Goal: Entertainment & Leisure: Consume media (video, audio)

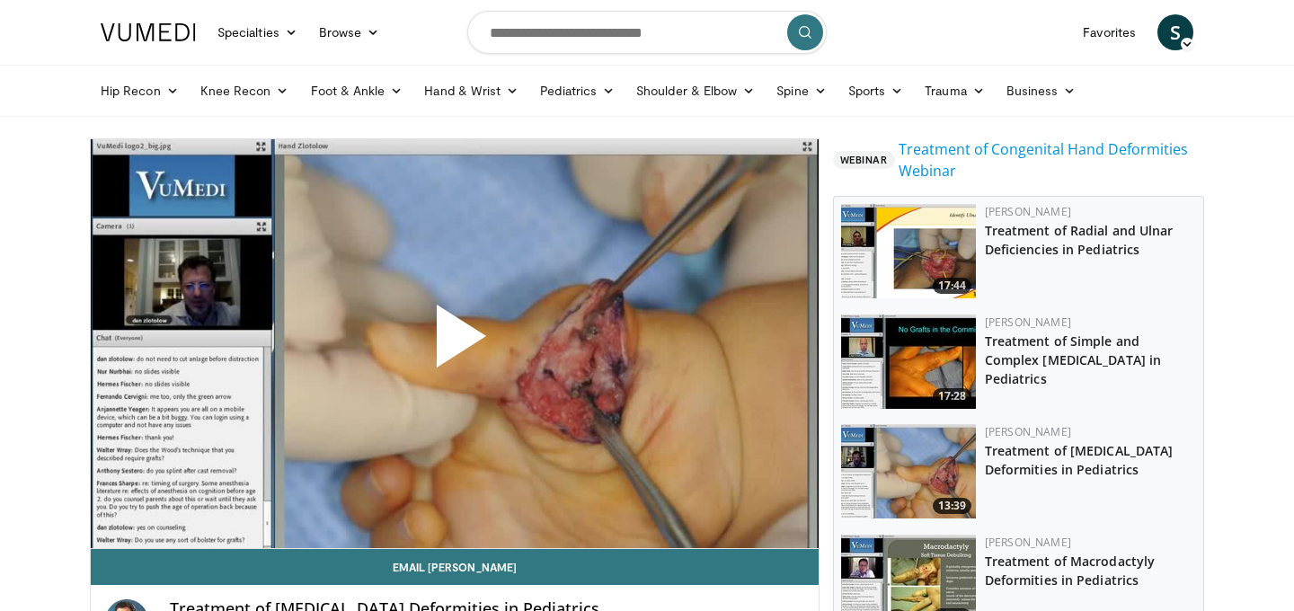
click at [455, 343] on span "Video Player" at bounding box center [455, 343] width 0 height 0
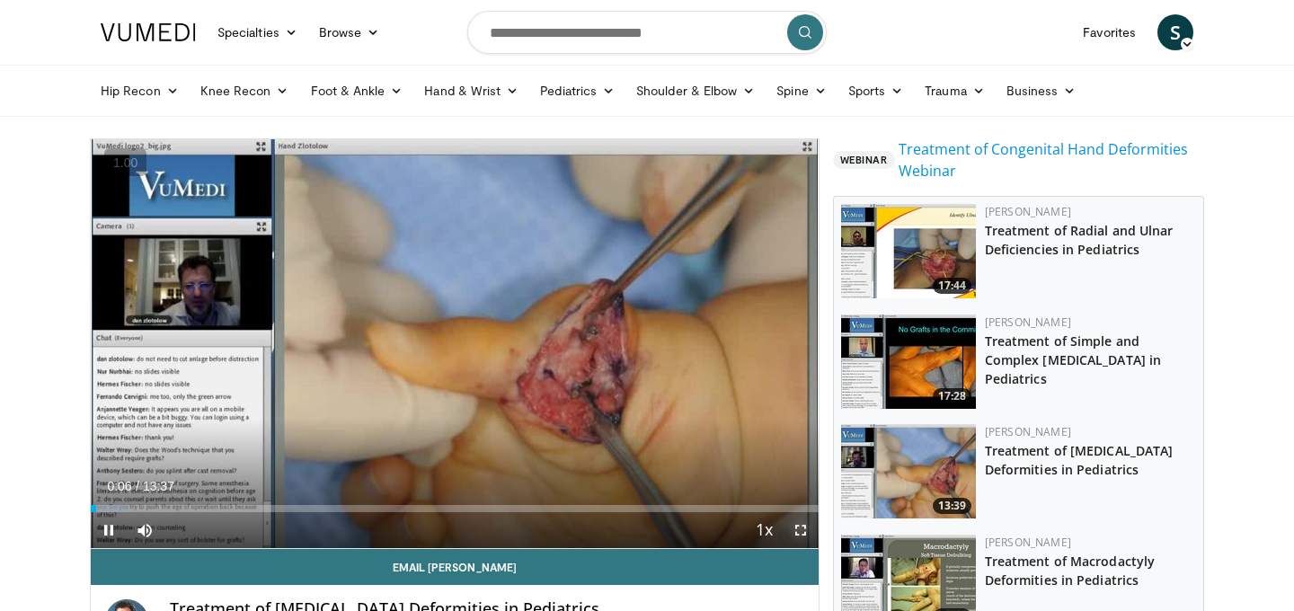
click at [797, 535] on span "Video Player" at bounding box center [801, 530] width 36 height 36
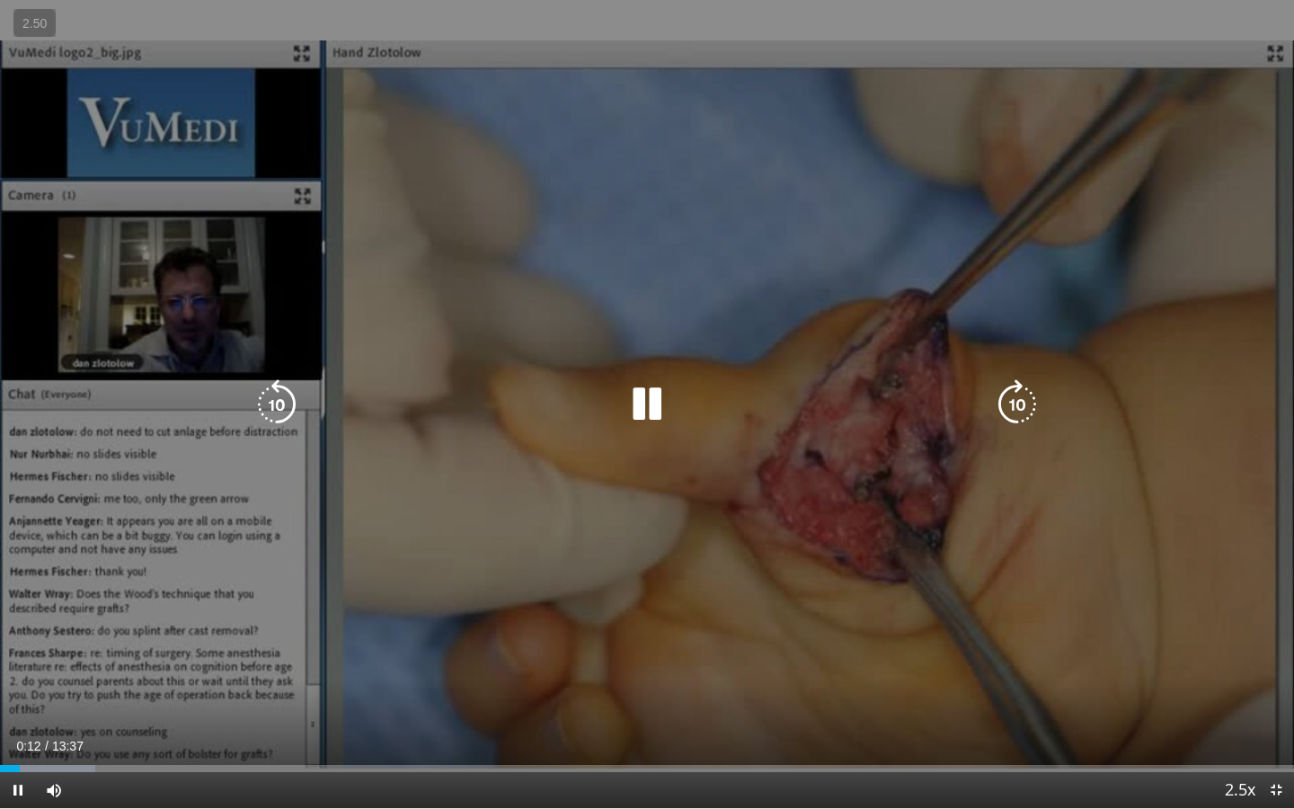
click at [1012, 415] on icon "Video Player" at bounding box center [1017, 404] width 50 height 50
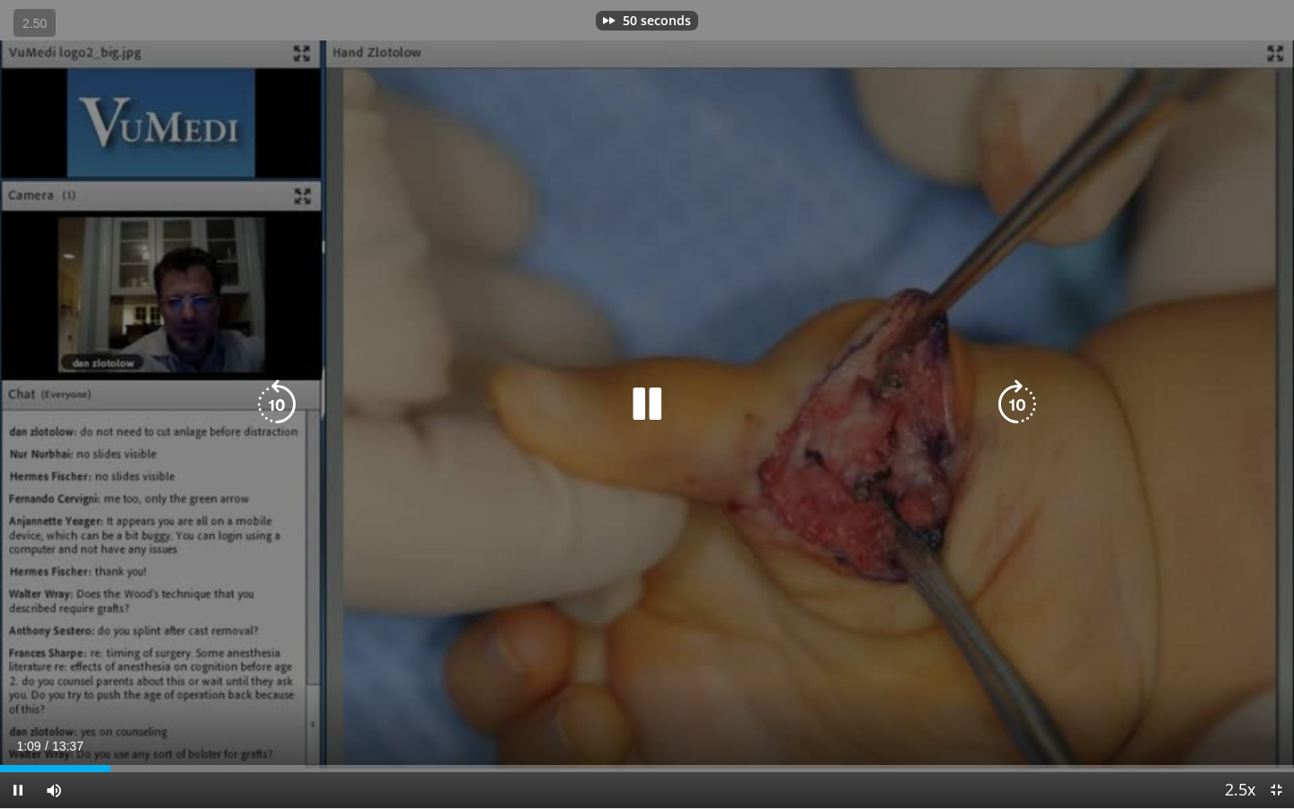
click at [296, 389] on icon "Video Player" at bounding box center [277, 404] width 50 height 50
click at [1023, 399] on icon "Video Player" at bounding box center [1017, 404] width 50 height 50
click at [1008, 398] on icon "Video Player" at bounding box center [1017, 404] width 50 height 50
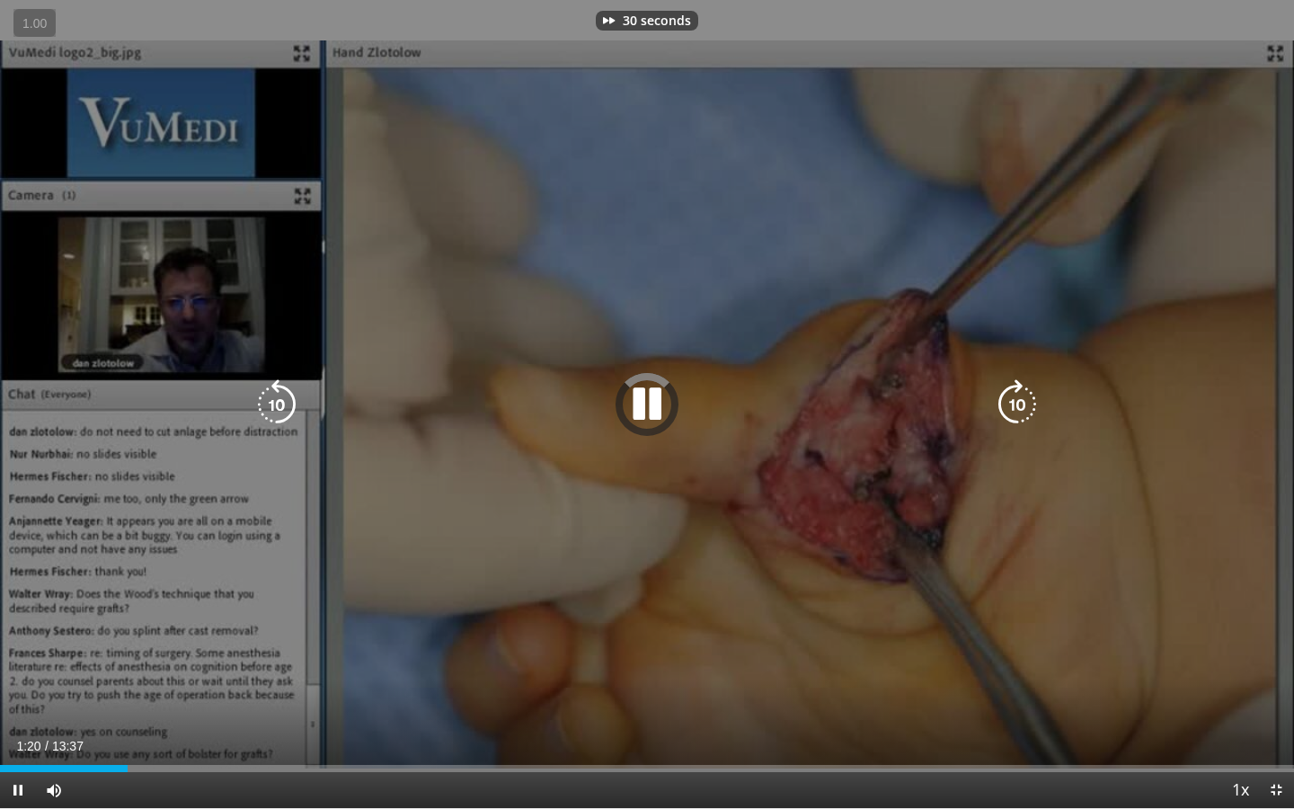
click at [1008, 398] on icon "Video Player" at bounding box center [1017, 404] width 50 height 50
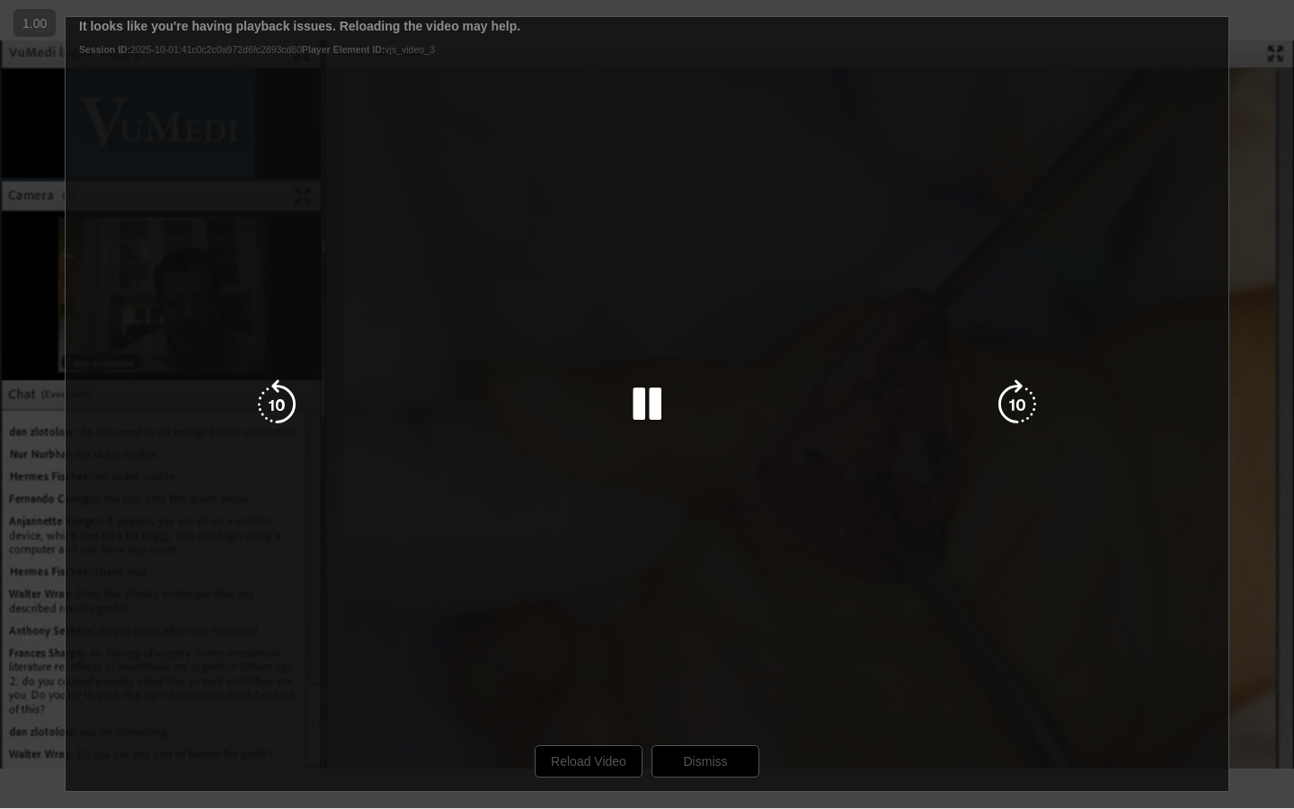
click at [605, 610] on div "40 seconds Tap to unmute" at bounding box center [647, 404] width 1294 height 808
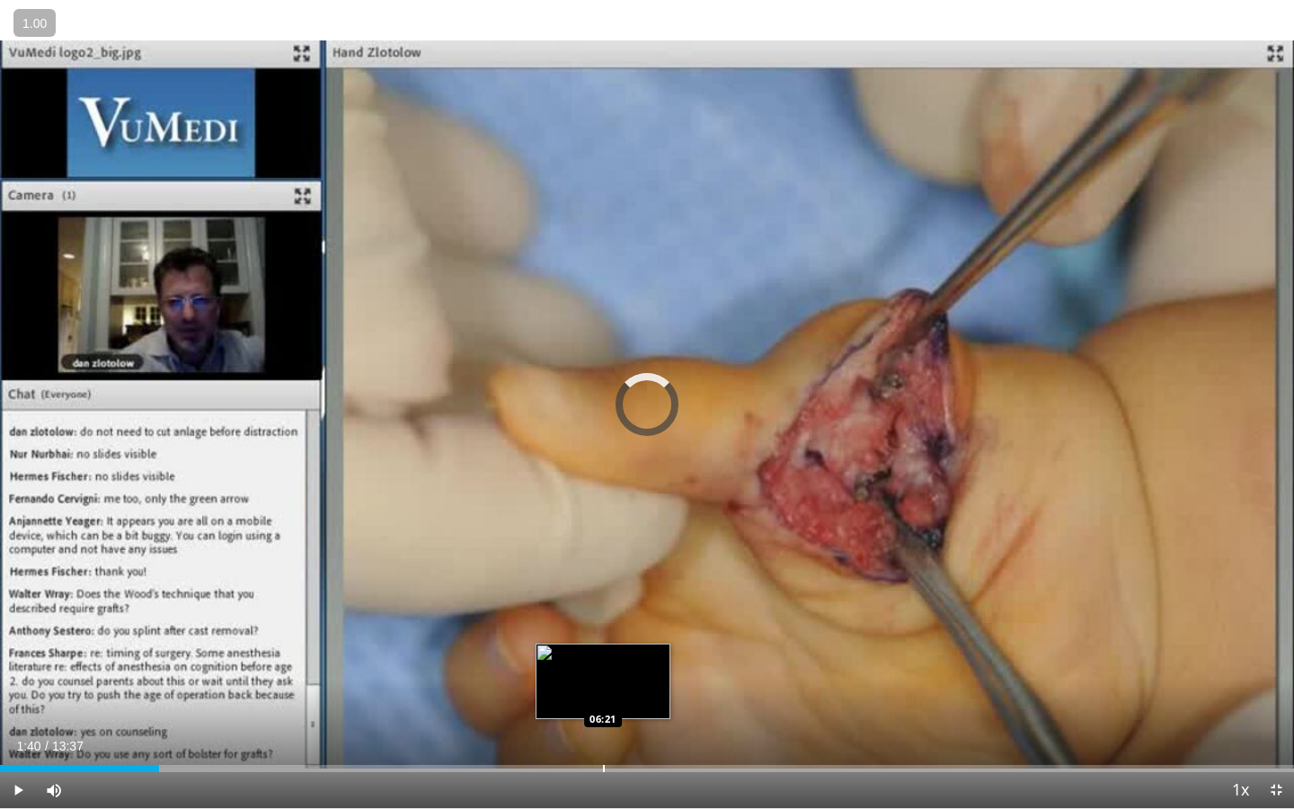
click at [603, 610] on div "Progress Bar" at bounding box center [604, 768] width 2 height 7
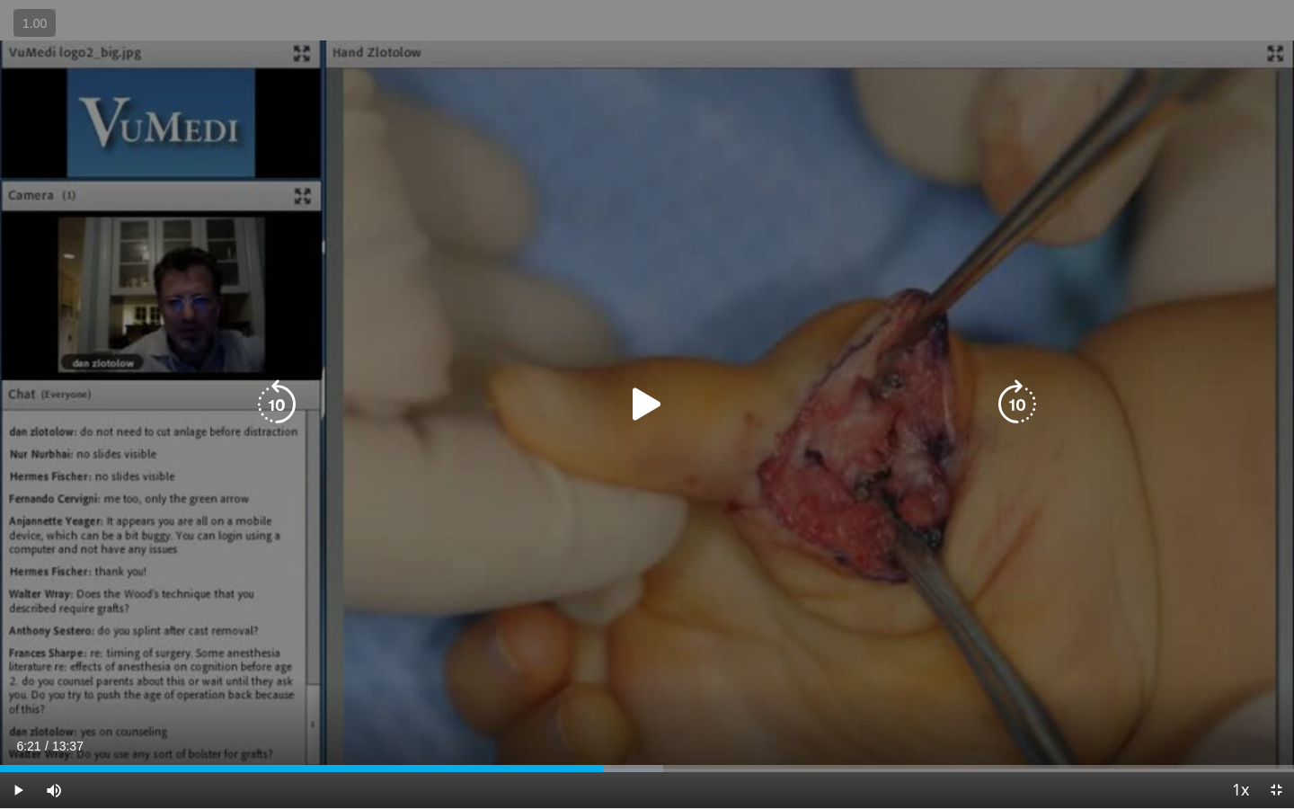
click at [717, 494] on div "40 seconds Tap to unmute" at bounding box center [647, 404] width 1294 height 808
click at [273, 410] on icon "Video Player" at bounding box center [277, 404] width 50 height 50
click at [637, 400] on icon "Video Player" at bounding box center [647, 404] width 50 height 50
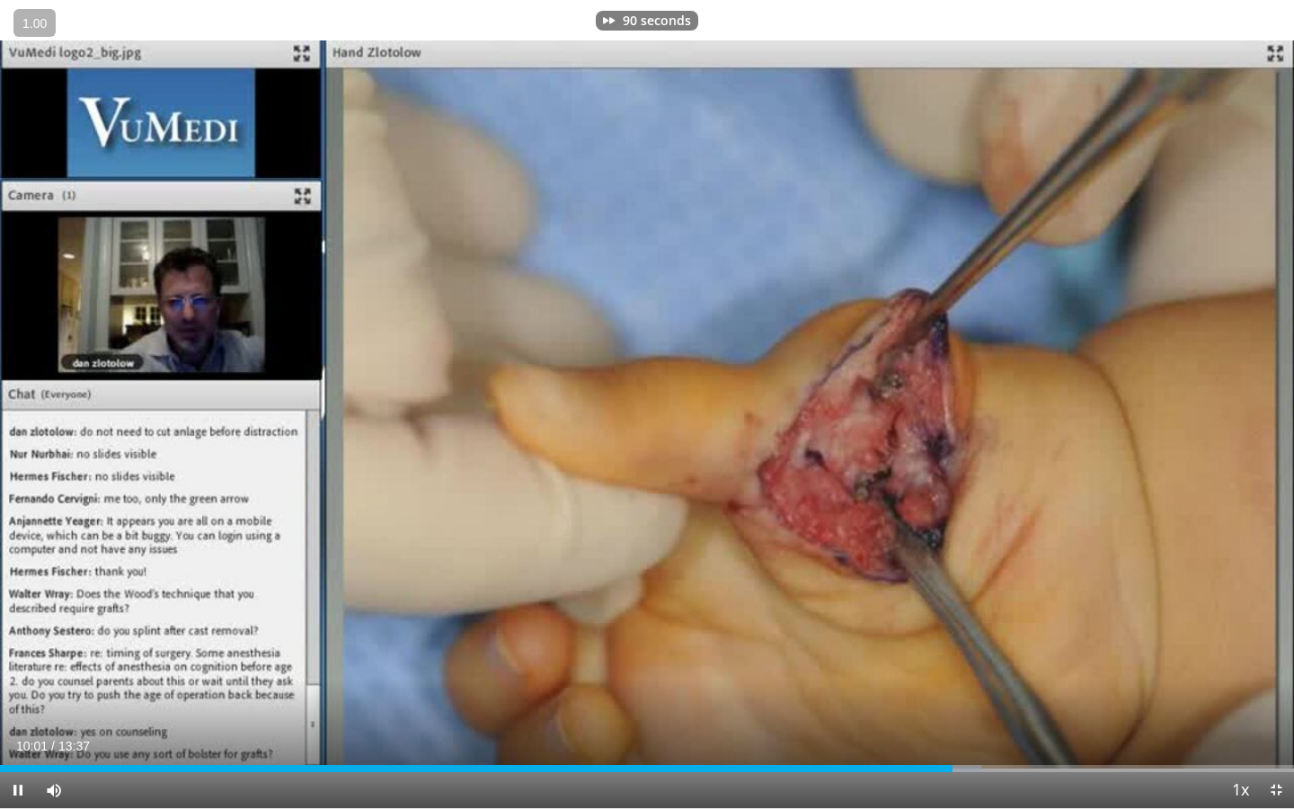
click at [0, 0] on div "Progress Bar" at bounding box center [0, 0] width 0 height 0
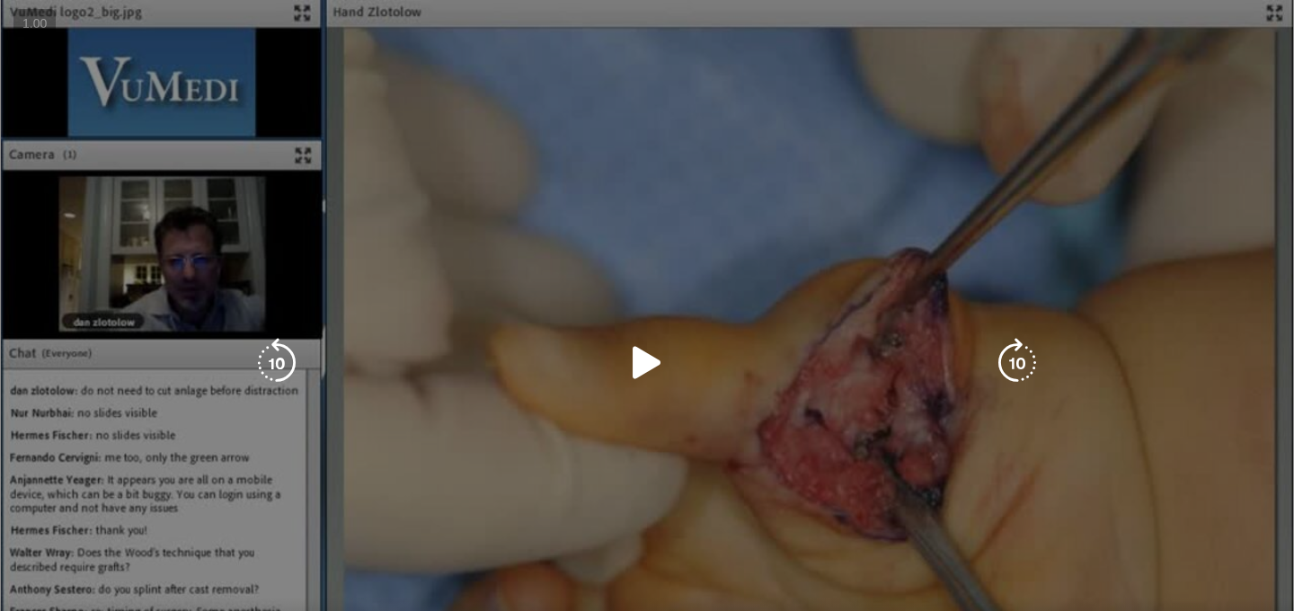
scroll to position [140, 0]
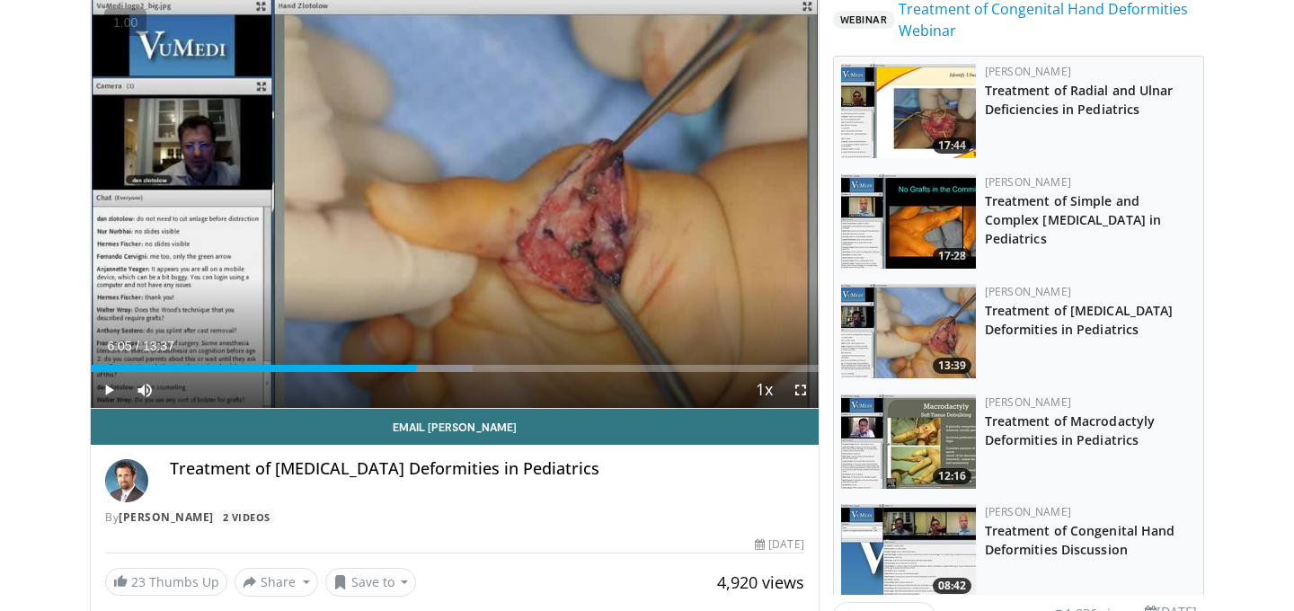
click at [890, 313] on img at bounding box center [908, 331] width 135 height 94
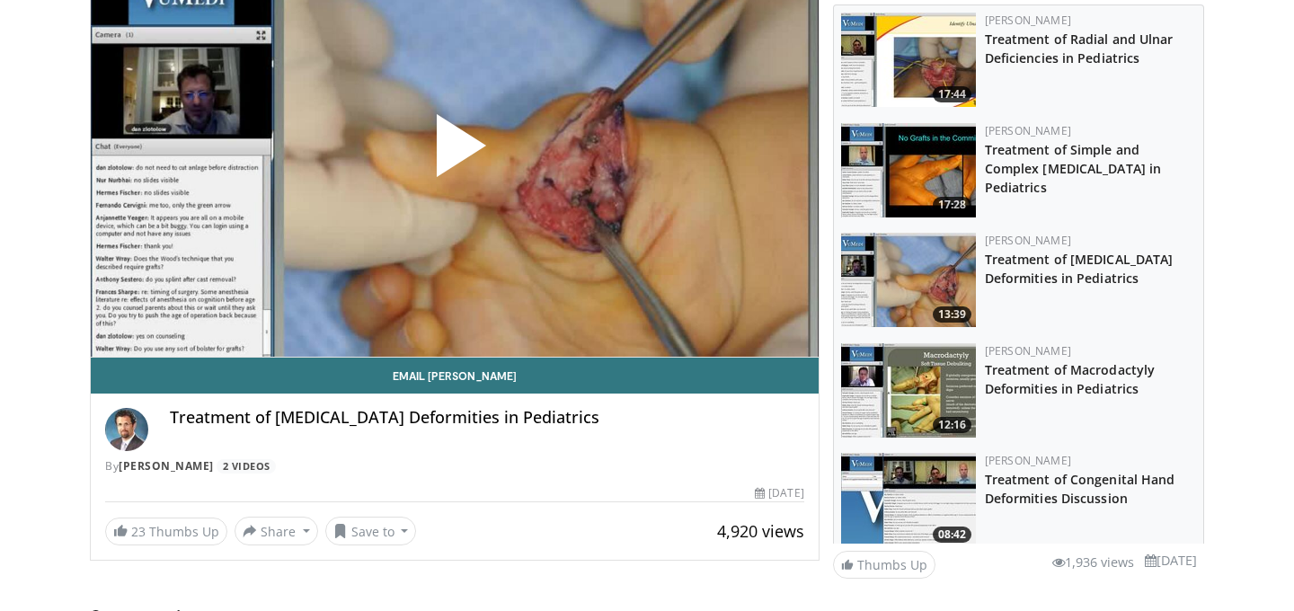
scroll to position [195, 0]
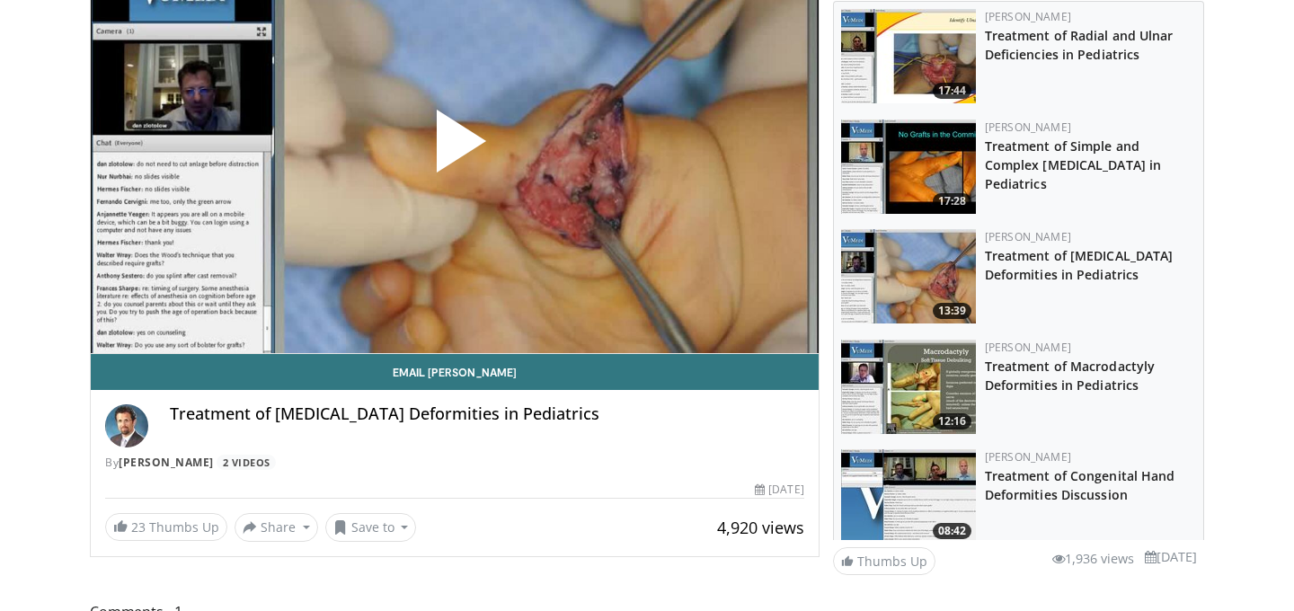
click at [455, 148] on span "Video Player" at bounding box center [455, 148] width 0 height 0
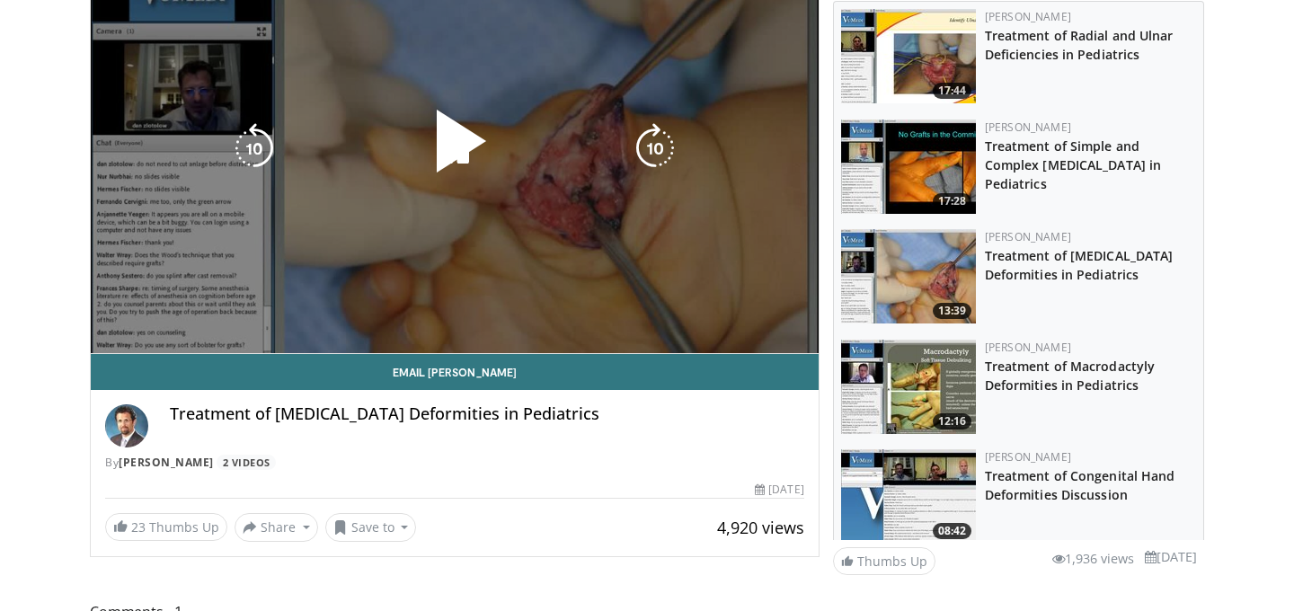
scroll to position [139, 0]
